Goal: Task Accomplishment & Management: Use online tool/utility

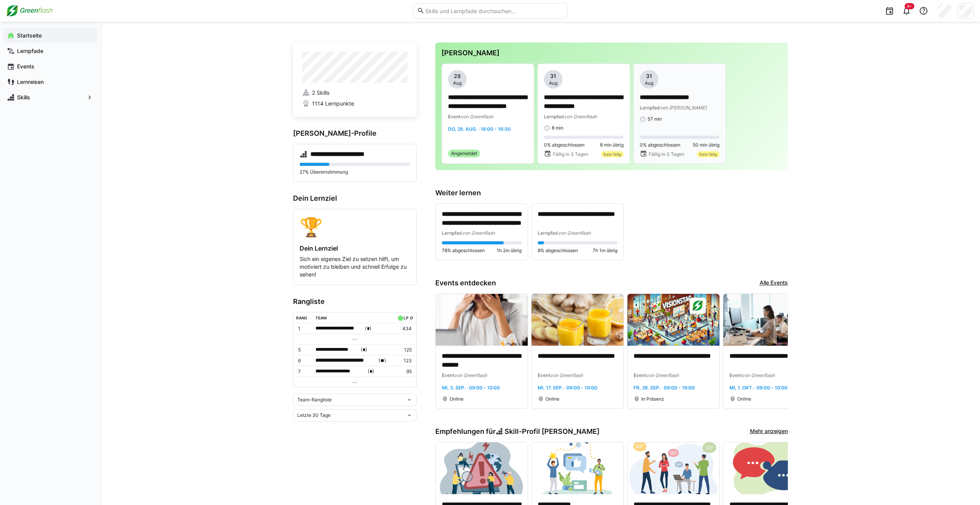
click at [681, 105] on span "von [PERSON_NAME]" at bounding box center [683, 108] width 47 height 6
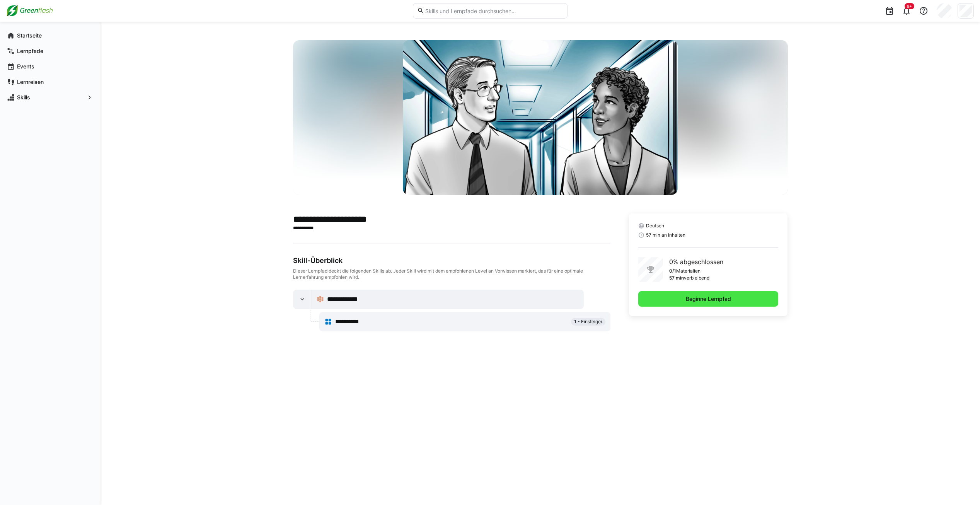
click at [721, 299] on span "Beginne Lernpfad" at bounding box center [709, 299] width 48 height 8
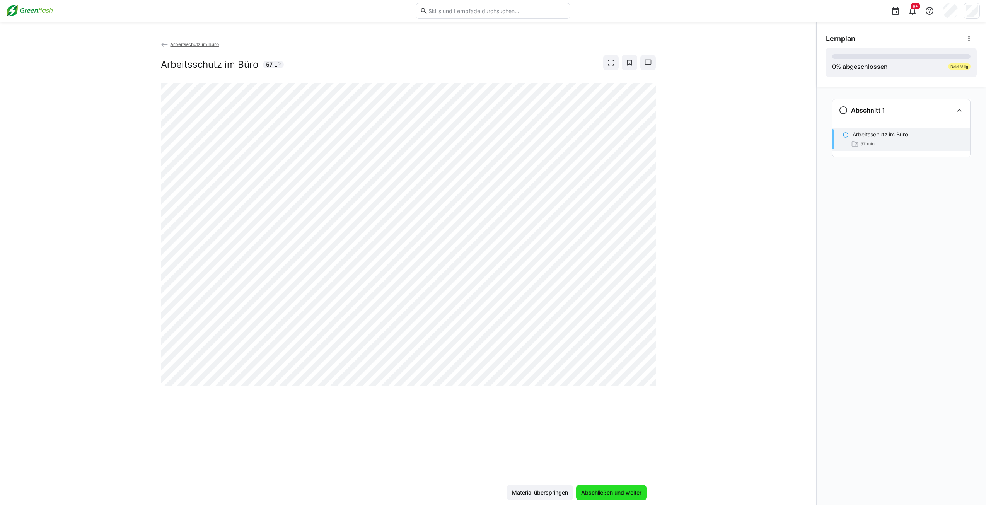
click at [614, 489] on span "Abschließen und weiter" at bounding box center [611, 493] width 63 height 8
click at [285, 399] on div "Arbeitsschutz im Büro Arbeitsschutz im Büro 57 LP" at bounding box center [408, 260] width 816 height 440
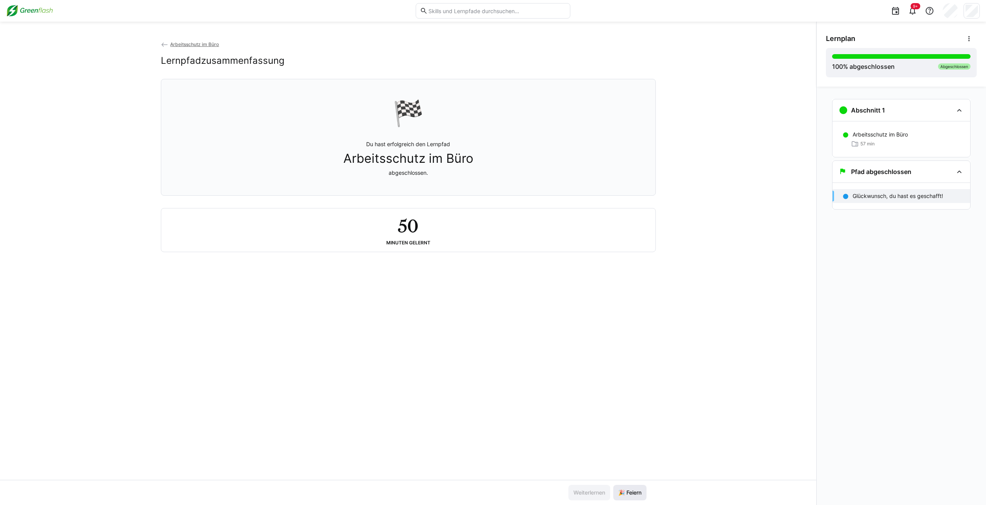
click at [630, 491] on span "🎉 Feiern" at bounding box center [630, 493] width 26 height 8
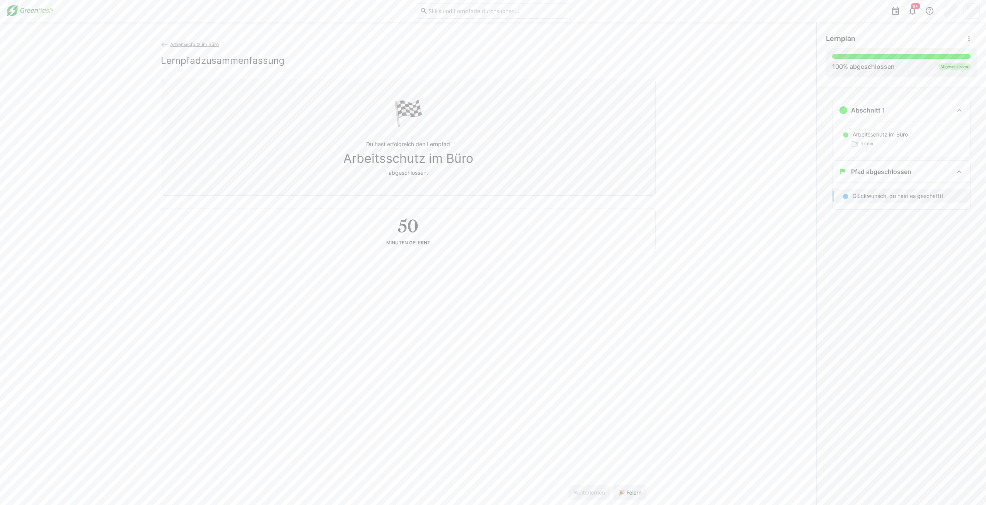
click at [39, 9] on img at bounding box center [29, 11] width 47 height 12
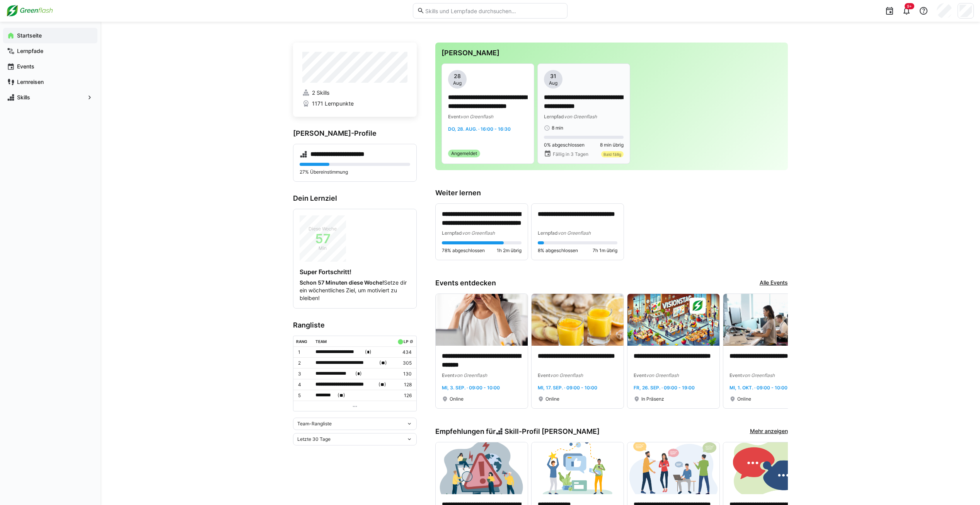
click at [586, 90] on div "**********" at bounding box center [584, 100] width 80 height 61
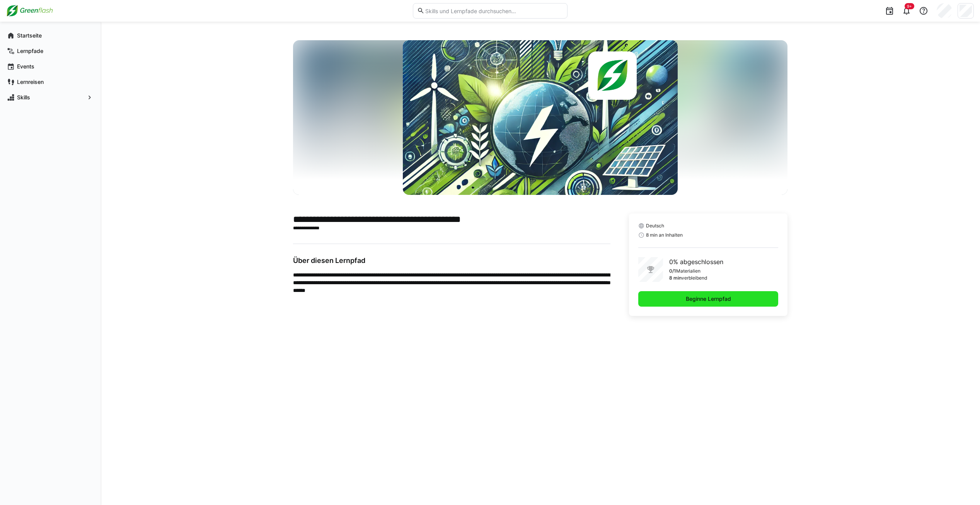
click at [743, 300] on span "Beginne Lernpfad" at bounding box center [708, 298] width 140 height 15
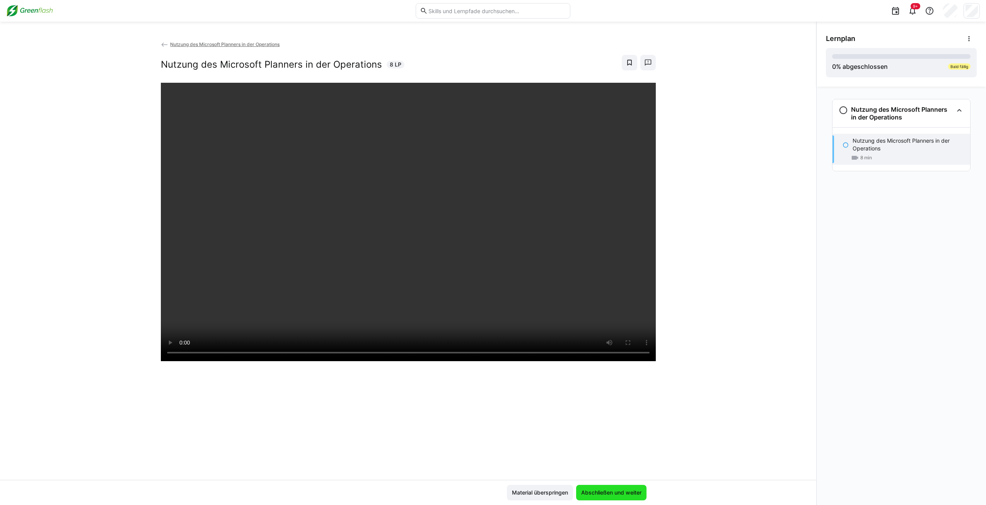
click at [594, 494] on span "Abschließen und weiter" at bounding box center [611, 493] width 63 height 8
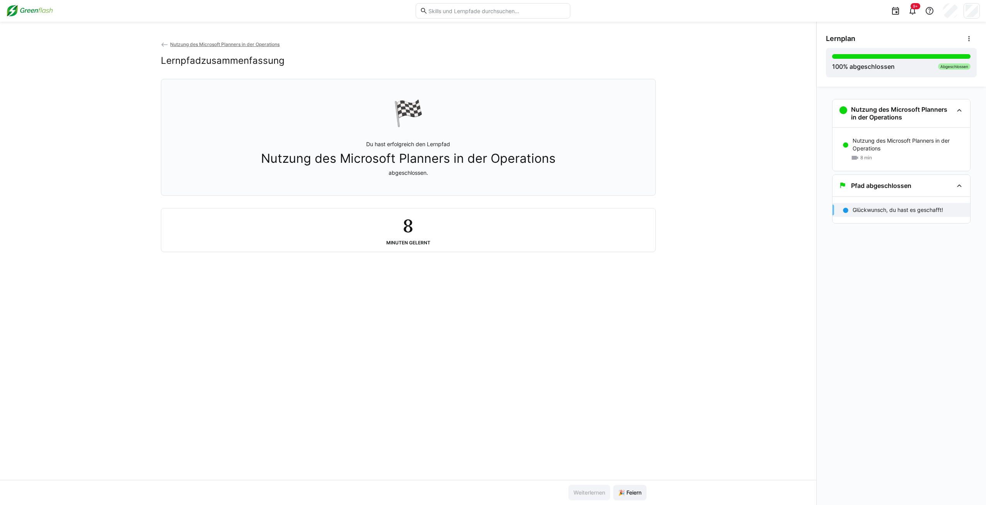
click at [40, 10] on img at bounding box center [29, 11] width 47 height 12
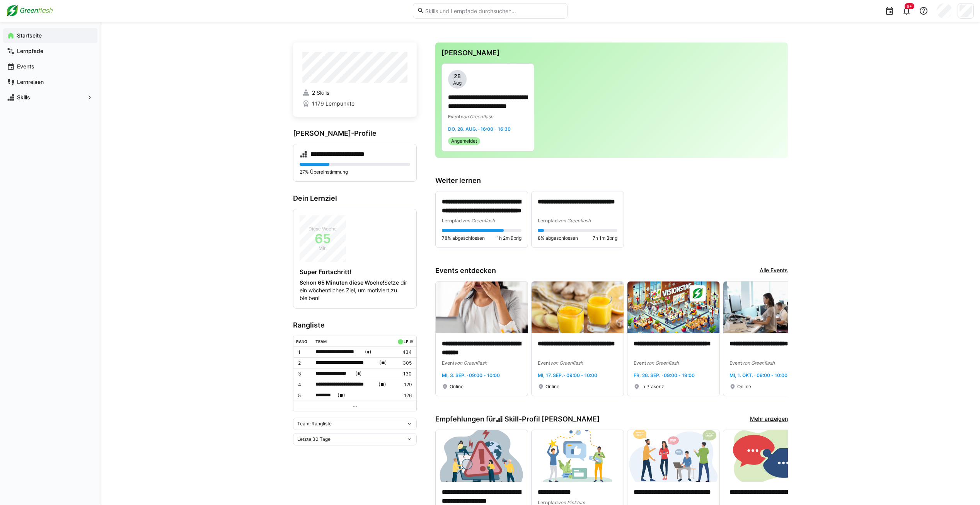
click at [872, 225] on div "**********" at bounding box center [541, 453] width 880 height 862
